Goal: Task Accomplishment & Management: Manage account settings

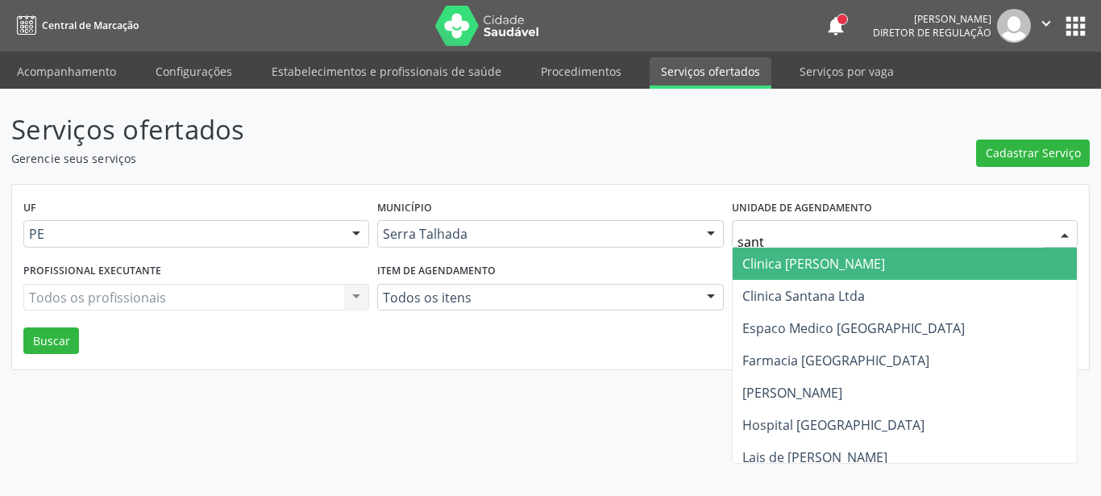
type input "santa"
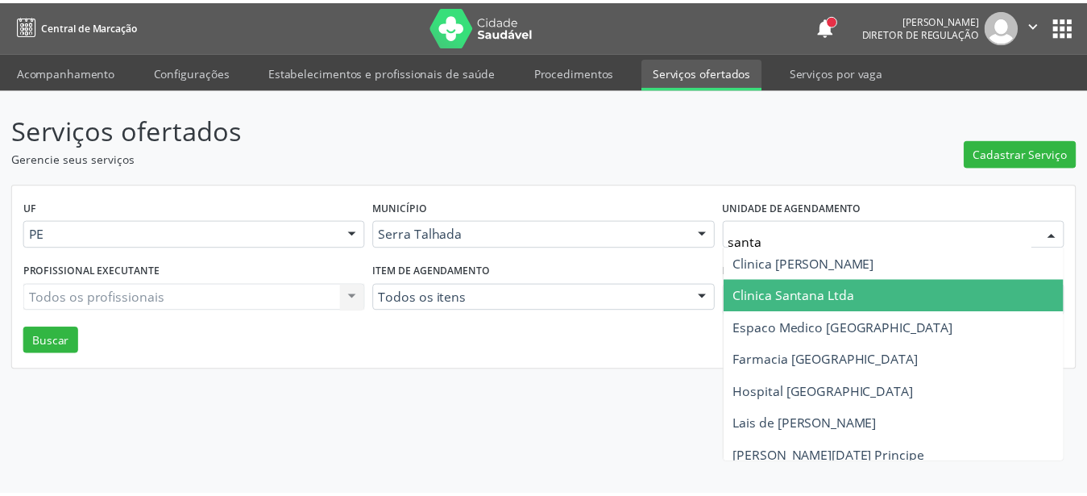
scroll to position [43, 0]
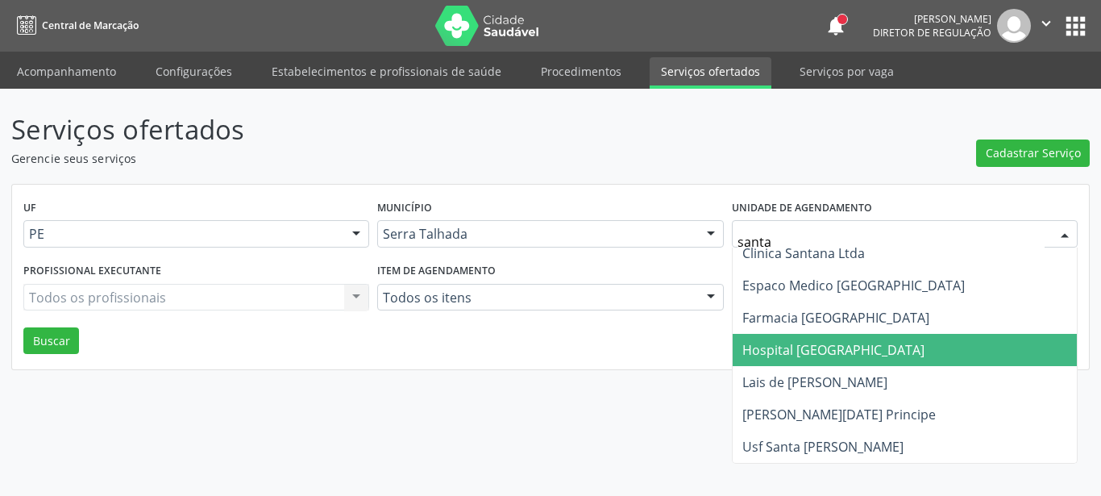
click at [903, 342] on span "Hospital [GEOGRAPHIC_DATA]" at bounding box center [905, 350] width 344 height 32
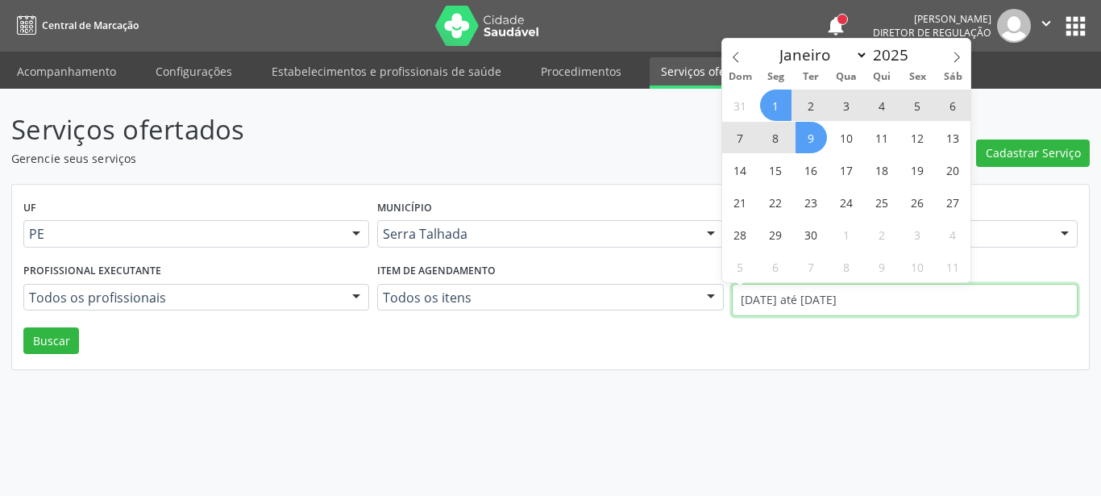
click at [862, 300] on input "01/09/2025 até 09/09/2025" at bounding box center [905, 300] width 346 height 32
click at [733, 57] on icon at bounding box center [735, 57] width 11 height 11
select select "7"
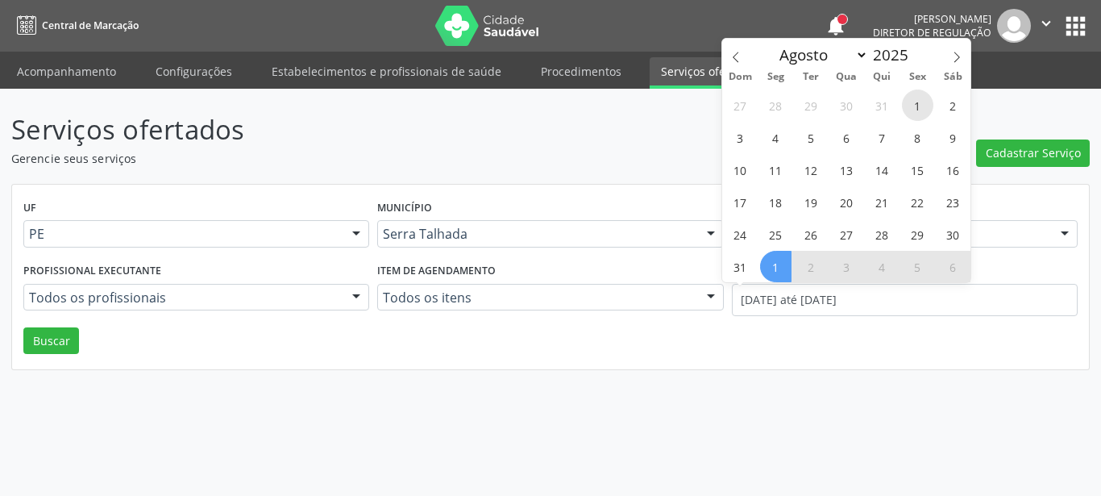
click at [915, 107] on span "1" at bounding box center [917, 104] width 31 height 31
type input "01/08/2025"
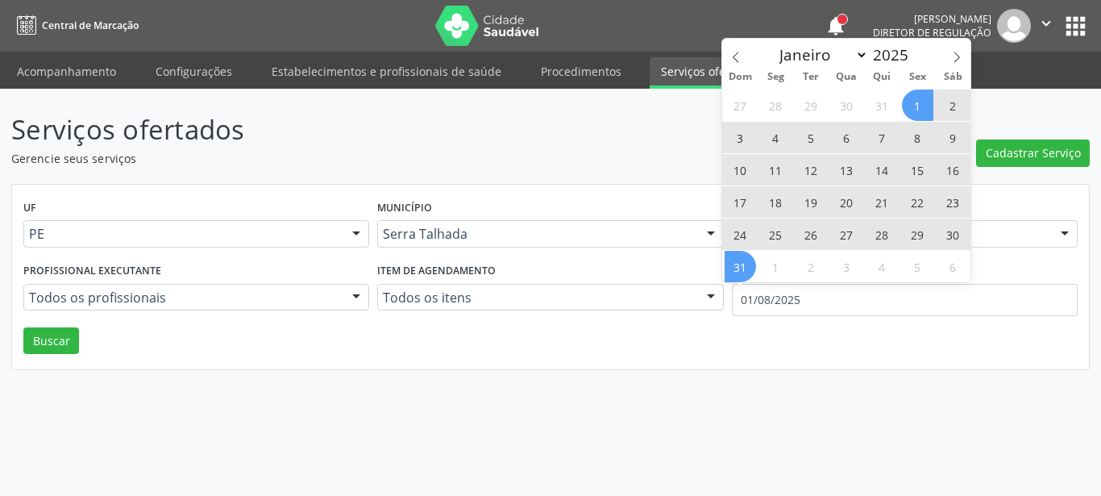
click at [753, 258] on span "31" at bounding box center [740, 266] width 31 height 31
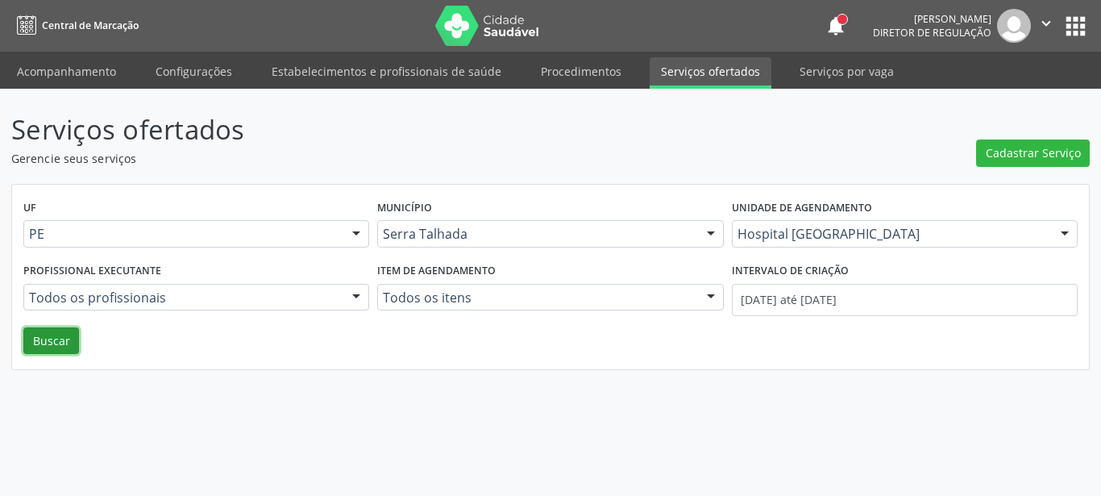
click at [40, 347] on button "Buscar" at bounding box center [51, 340] width 56 height 27
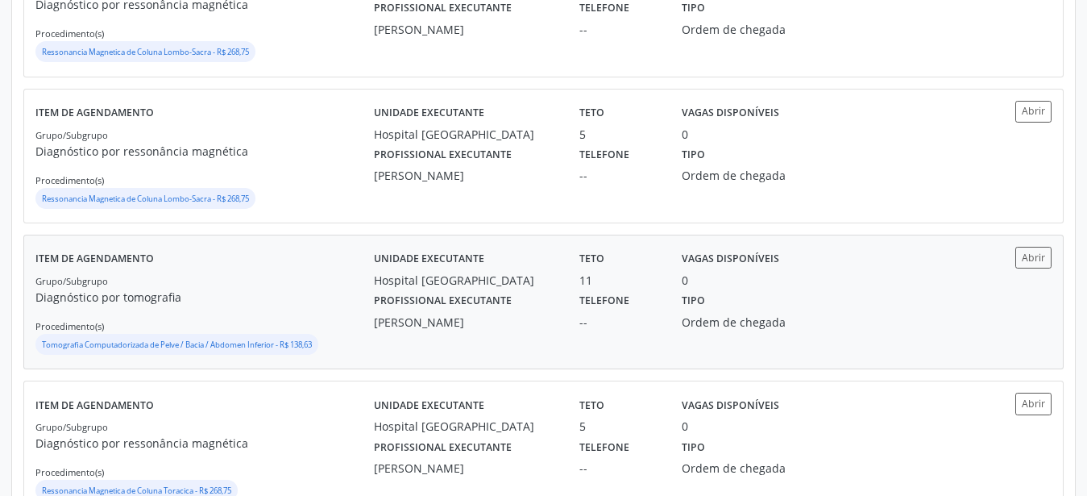
scroll to position [550, 0]
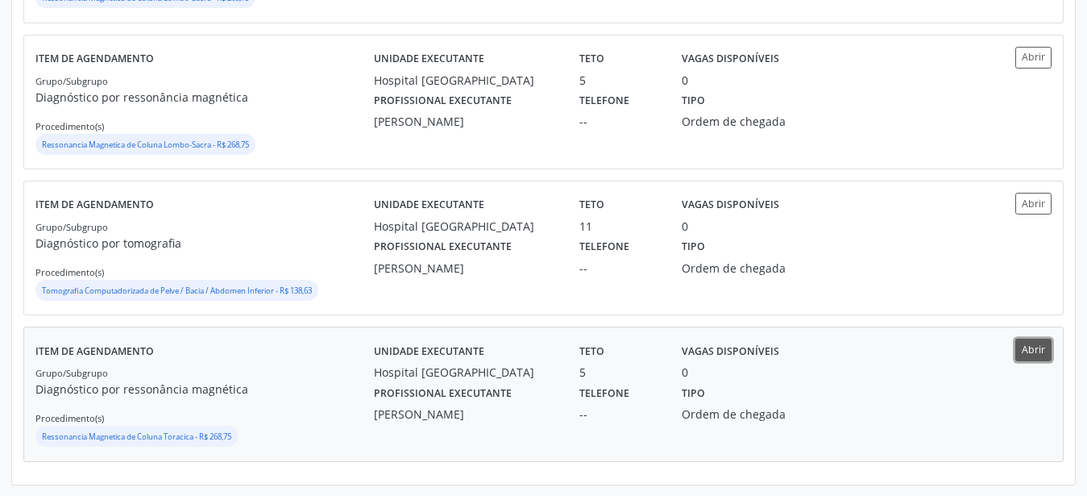
click at [1042, 357] on button "Abrir" at bounding box center [1033, 349] width 36 height 22
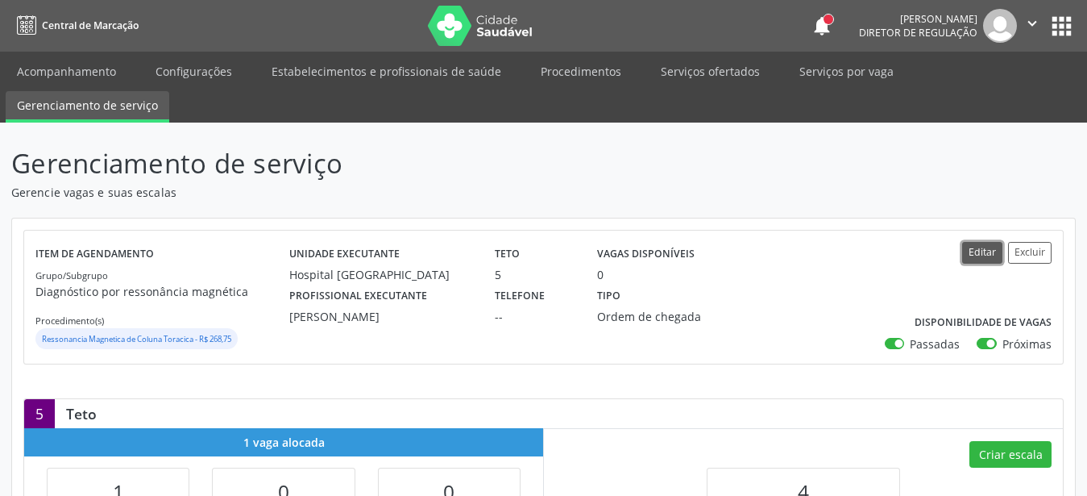
click at [982, 242] on button "Editar" at bounding box center [982, 253] width 40 height 22
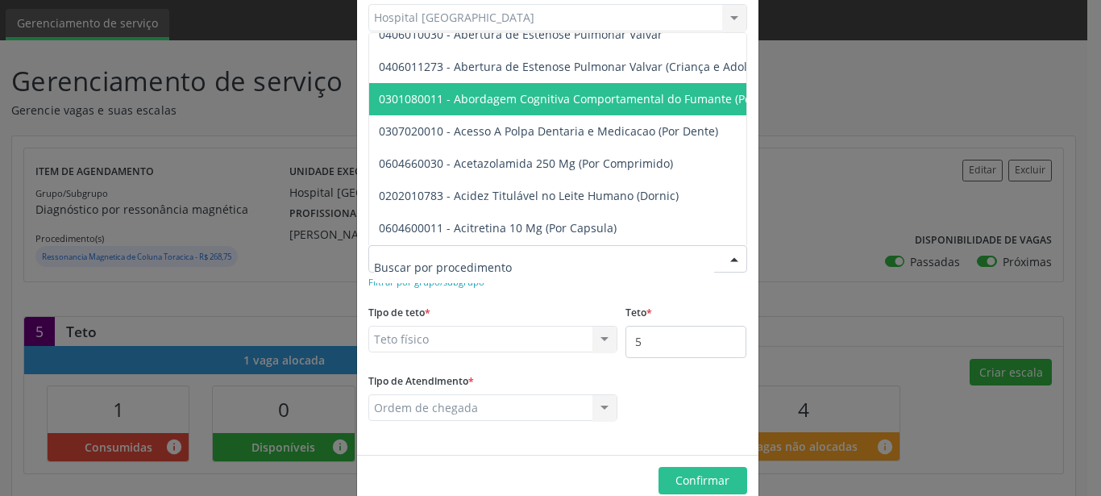
scroll to position [276, 0]
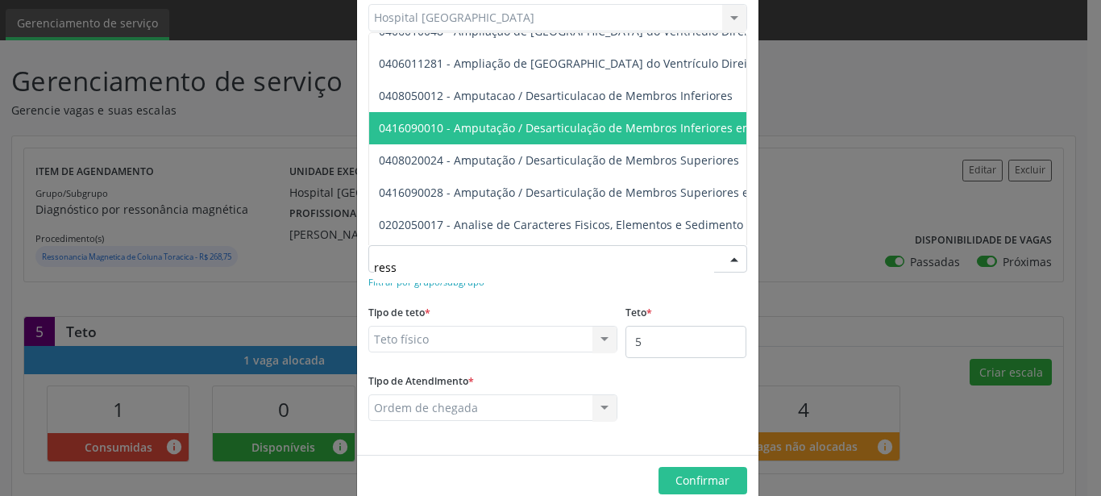
type input "resso"
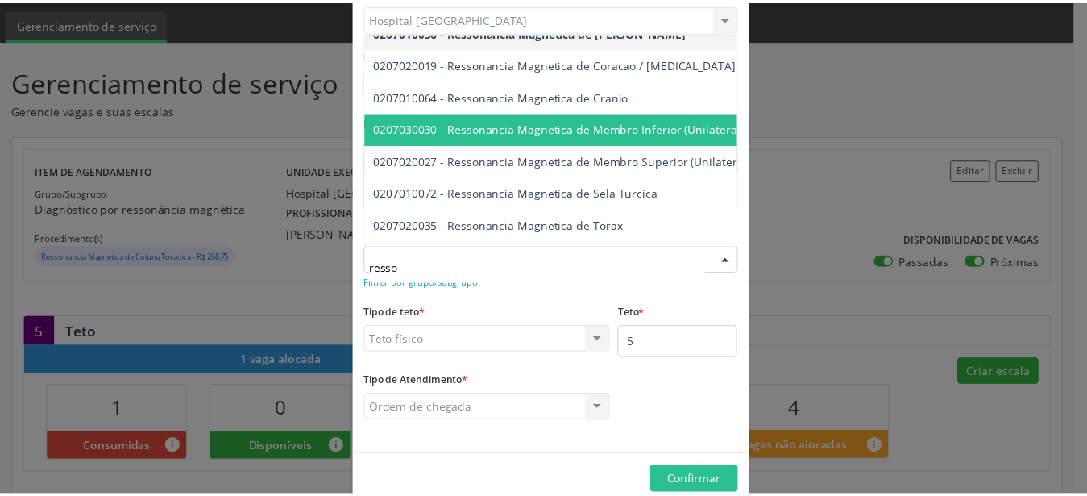
scroll to position [368, 0]
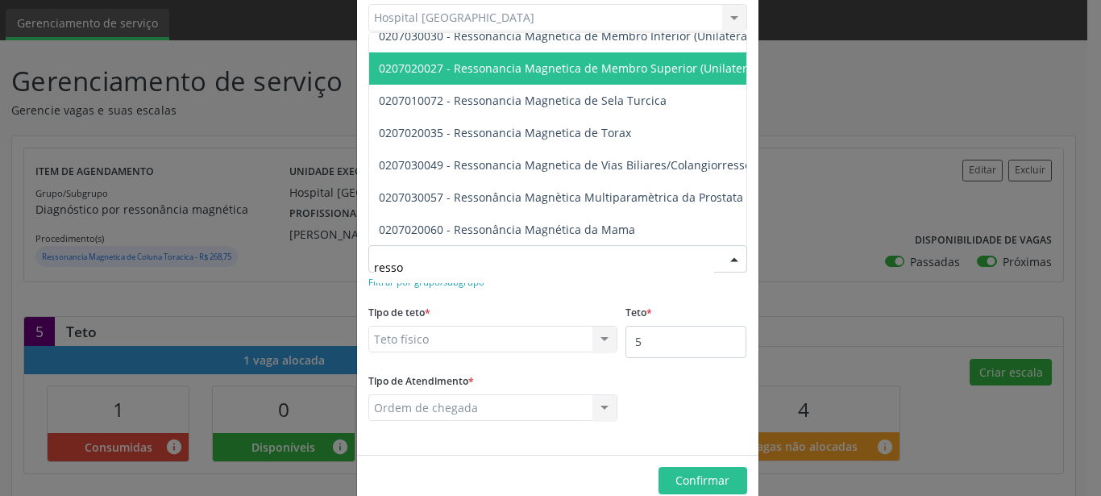
click at [591, 69] on span "0207020027 - Ressonancia Magnetica de Membro Superior (Unilateral)" at bounding box center [569, 67] width 381 height 15
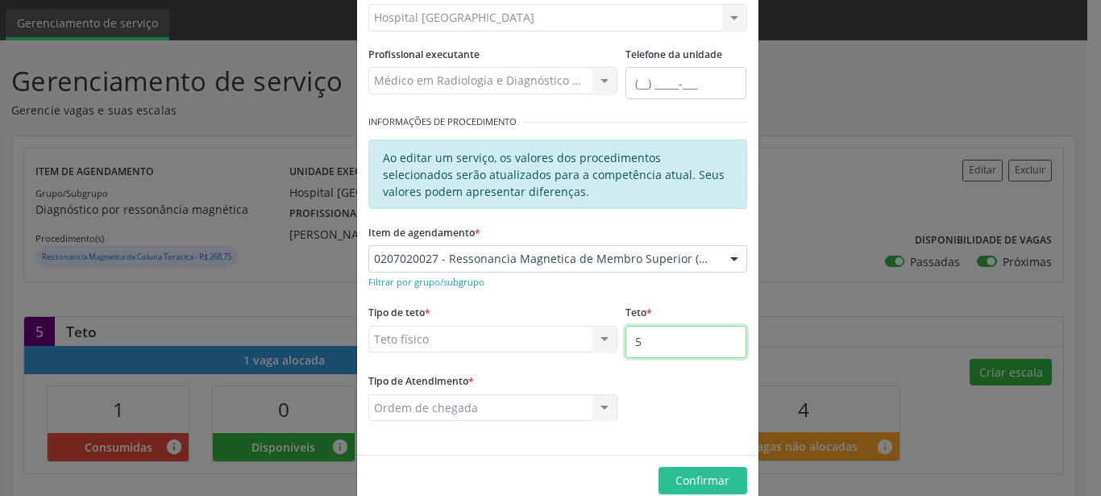
click at [677, 346] on input "5" at bounding box center [685, 342] width 121 height 32
type input "7"
click at [699, 473] on span "Confirmar" at bounding box center [702, 479] width 54 height 15
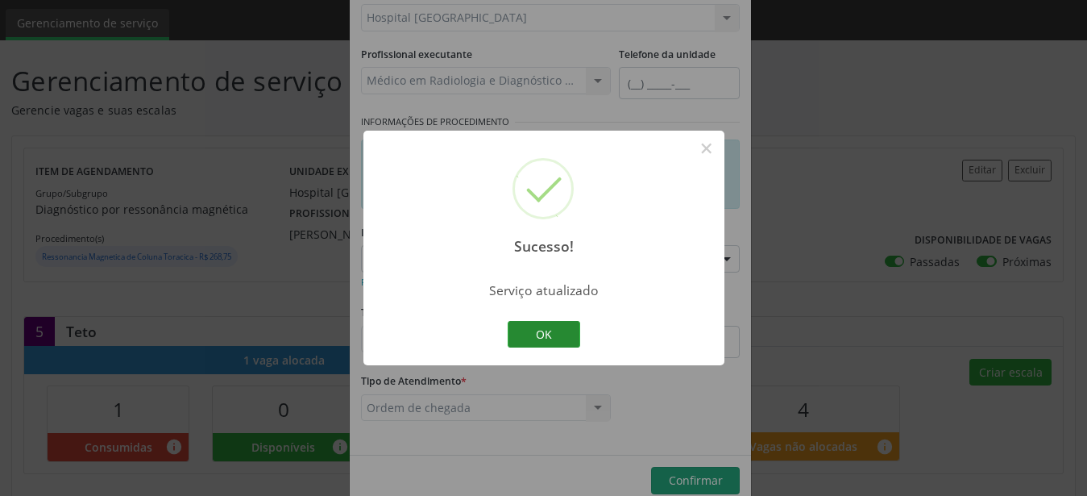
click at [546, 336] on button "OK" at bounding box center [544, 334] width 73 height 27
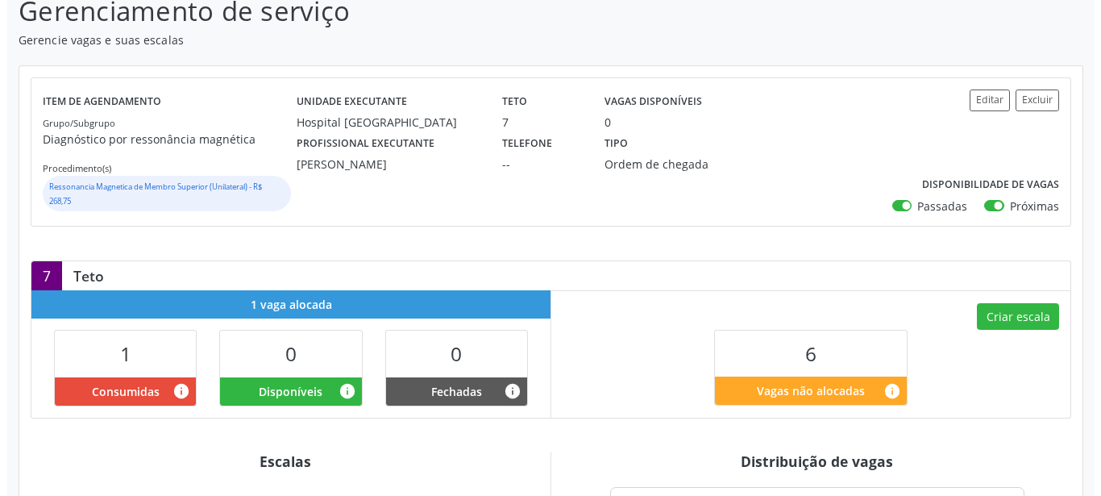
scroll to position [164, 0]
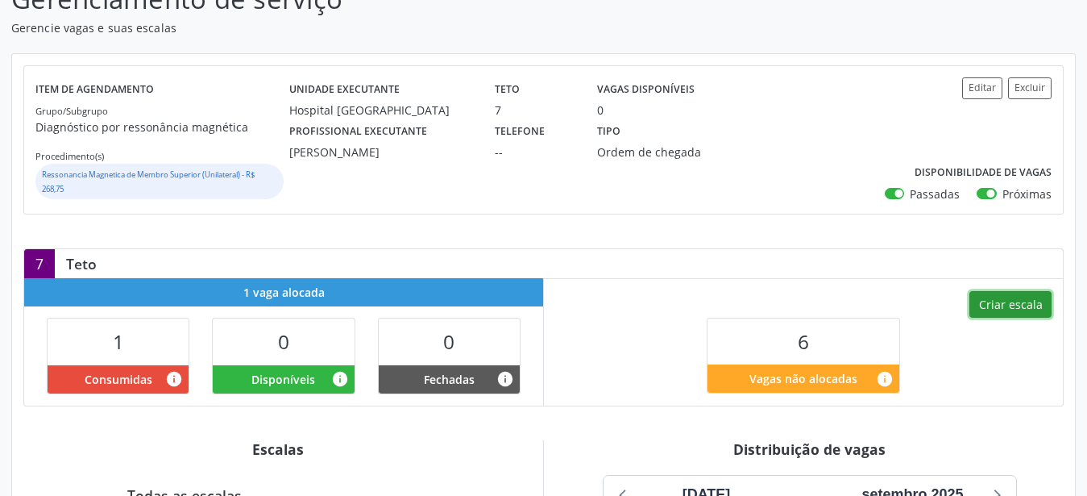
click at [1036, 305] on button "Criar escala" at bounding box center [1011, 304] width 82 height 27
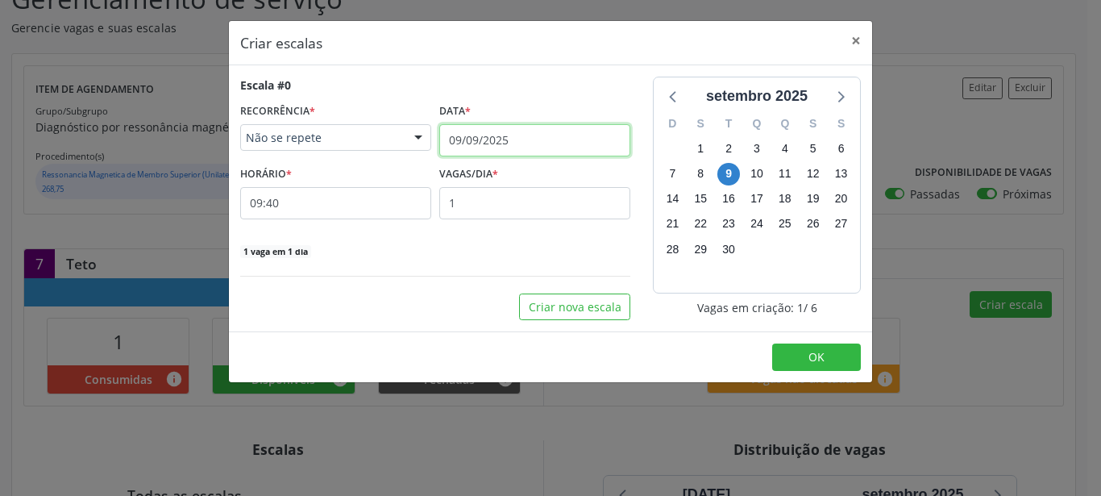
click at [478, 143] on input "09/09/2025" at bounding box center [534, 140] width 191 height 32
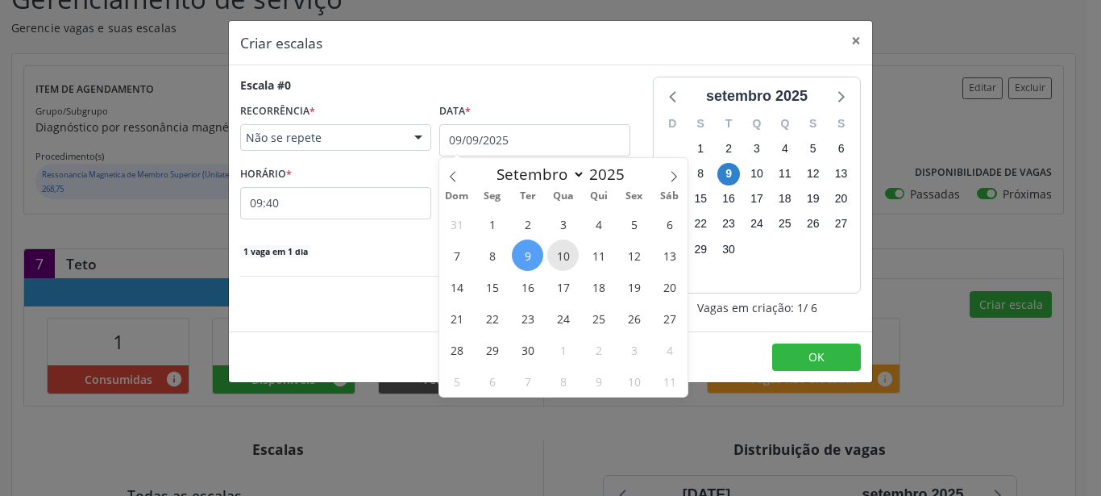
click at [570, 260] on span "10" at bounding box center [562, 254] width 31 height 31
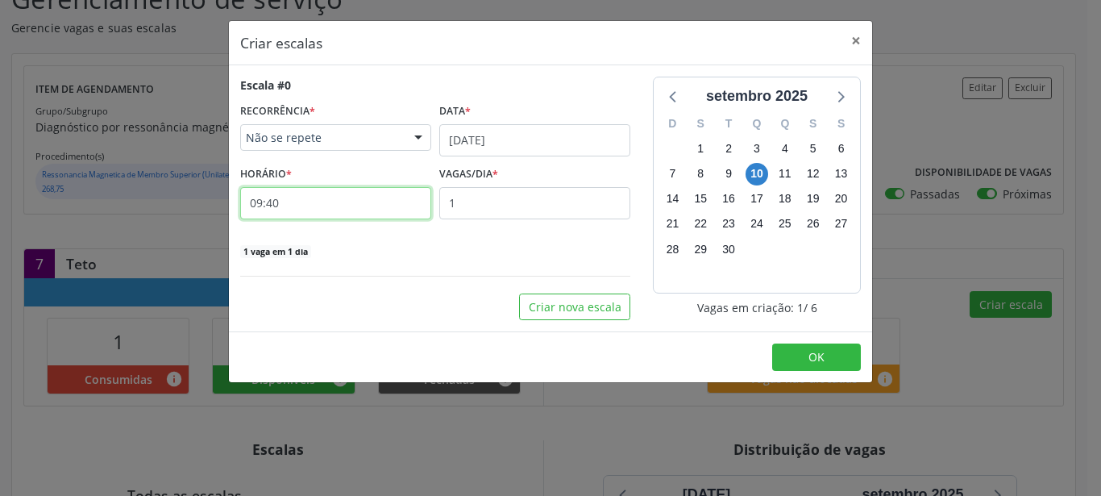
click at [280, 212] on input "09:40" at bounding box center [335, 203] width 191 height 32
click at [276, 201] on input "09:40" at bounding box center [335, 203] width 191 height 32
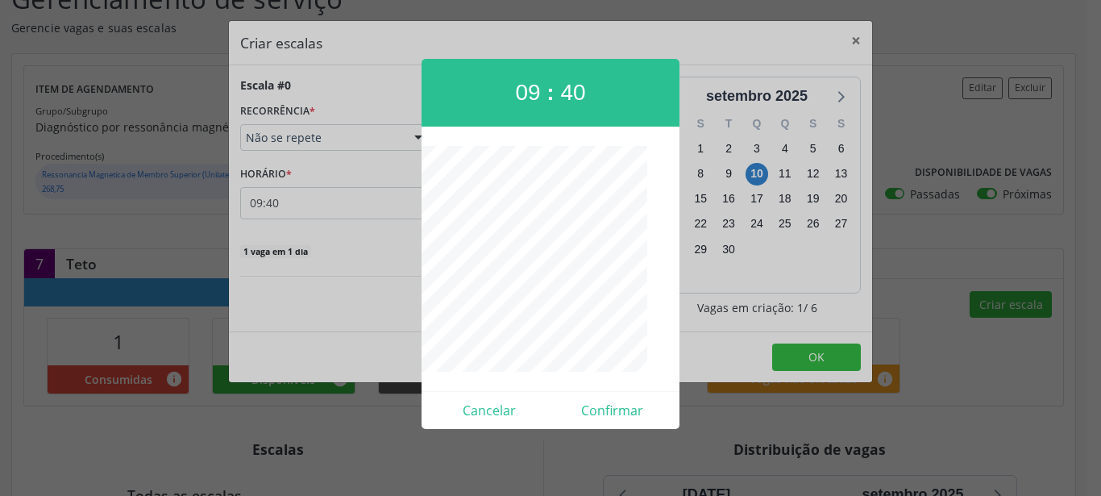
click at [274, 206] on div at bounding box center [550, 248] width 1101 height 496
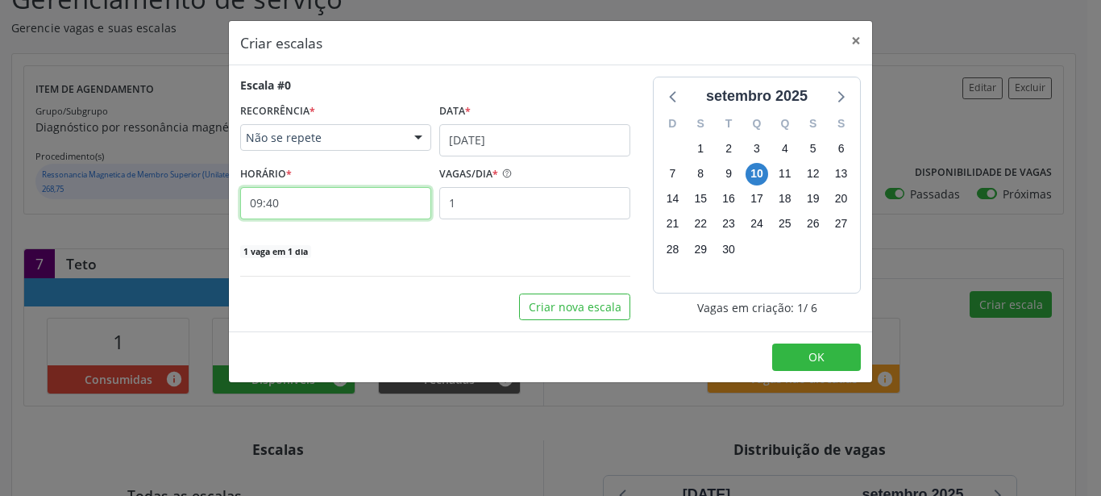
click at [280, 210] on input "09:40" at bounding box center [335, 203] width 191 height 32
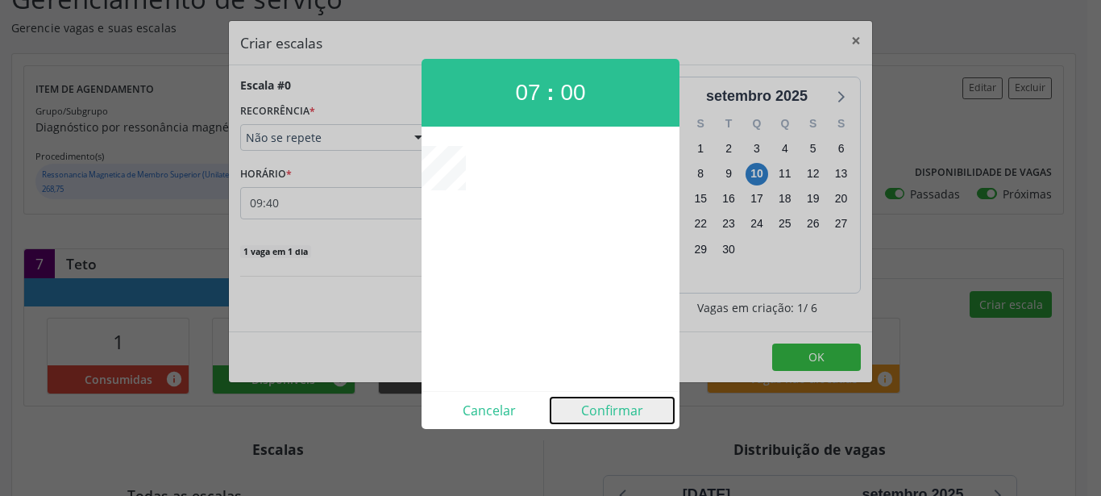
click at [607, 418] on button "Confirmar" at bounding box center [611, 410] width 123 height 26
type input "07:00"
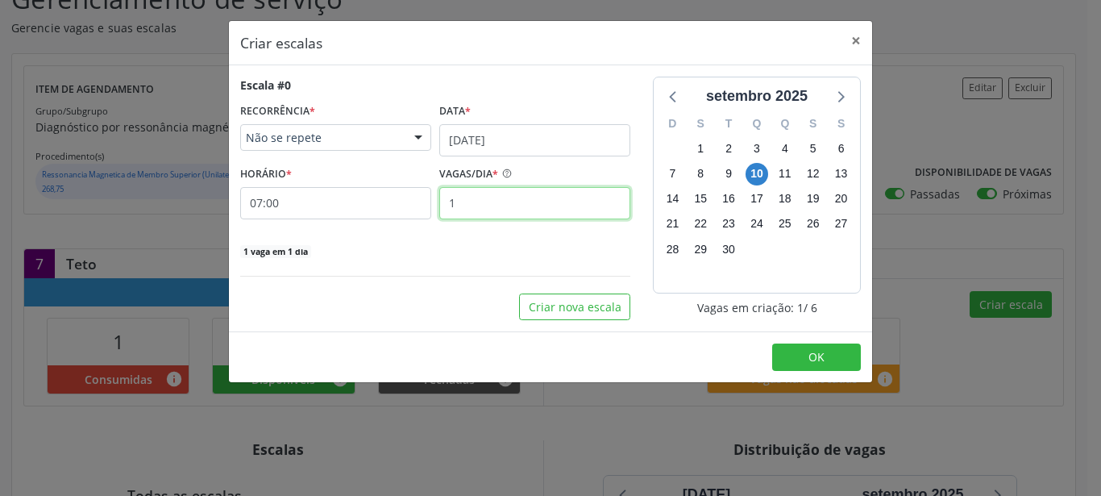
click at [488, 210] on input "1" at bounding box center [534, 203] width 191 height 32
type input "12"
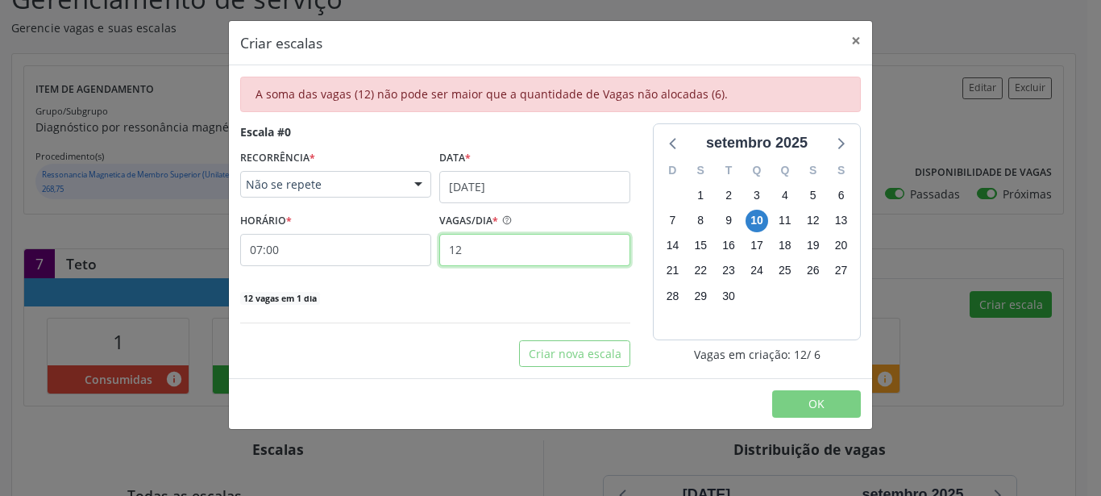
drag, startPoint x: 483, startPoint y: 253, endPoint x: 396, endPoint y: 267, distance: 88.1
click at [439, 266] on input "12" at bounding box center [534, 250] width 191 height 32
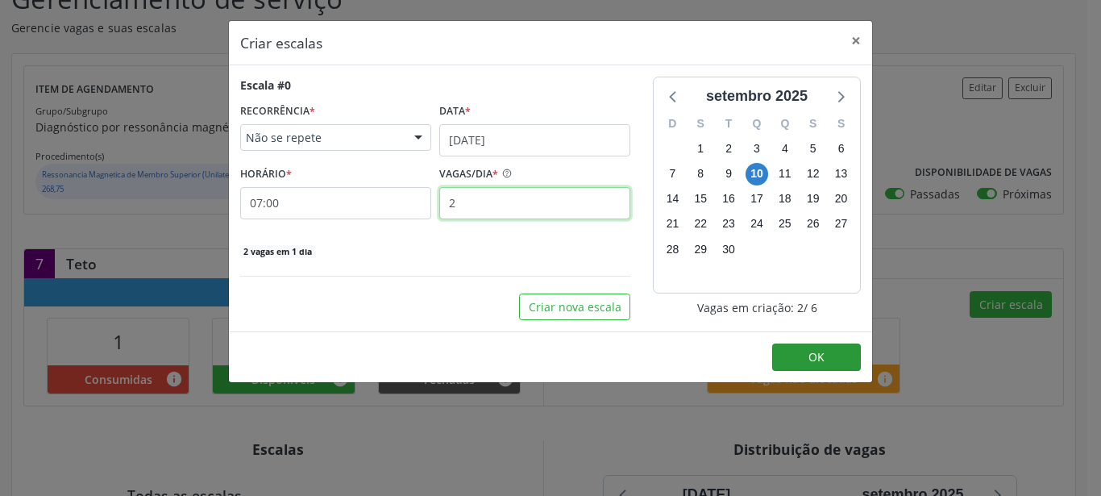
type input "2"
click at [799, 358] on button "OK" at bounding box center [816, 356] width 89 height 27
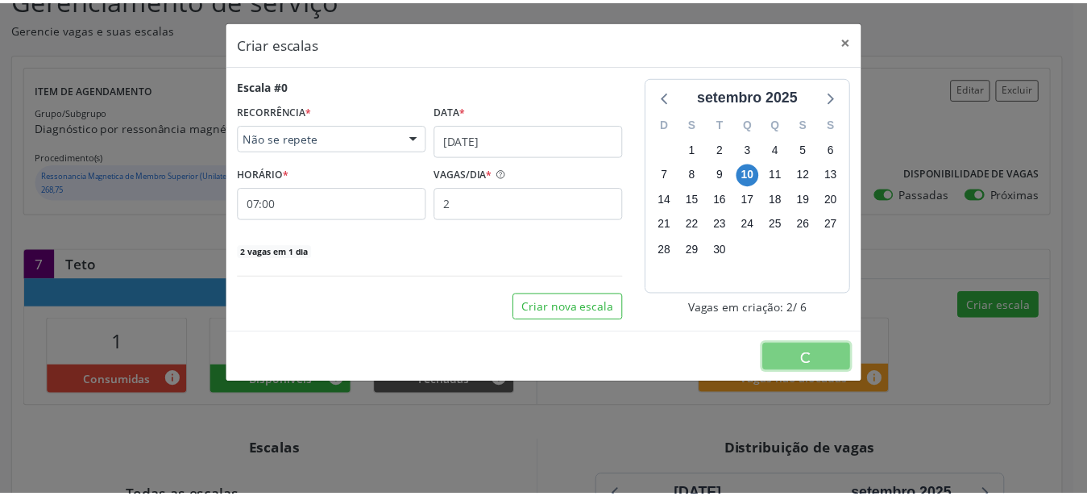
scroll to position [0, 0]
